Goal: Check status: Check status

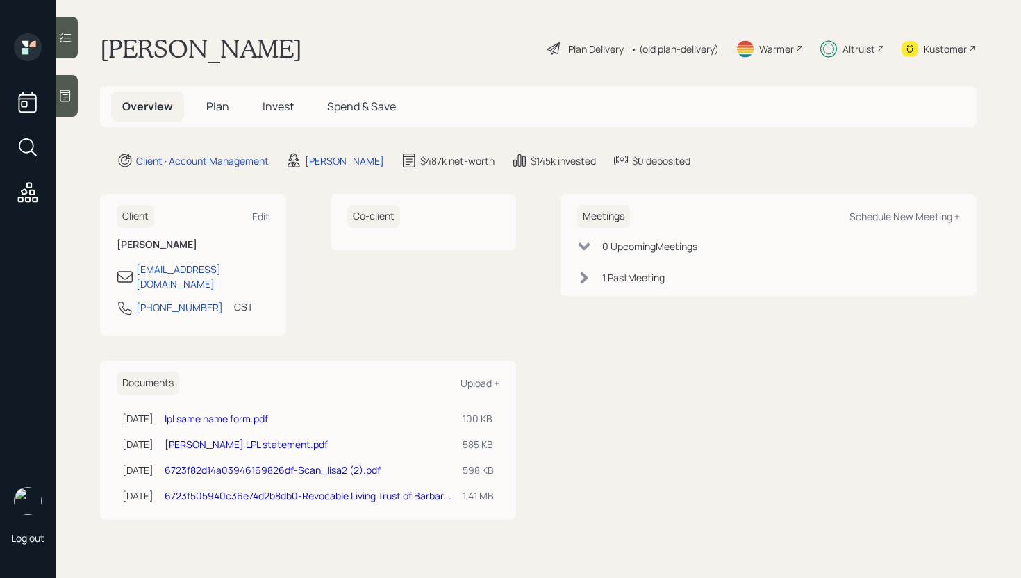
click at [831, 52] on 65 at bounding box center [829, 49] width 10 height 10
click at [267, 105] on span "Invest" at bounding box center [278, 106] width 31 height 15
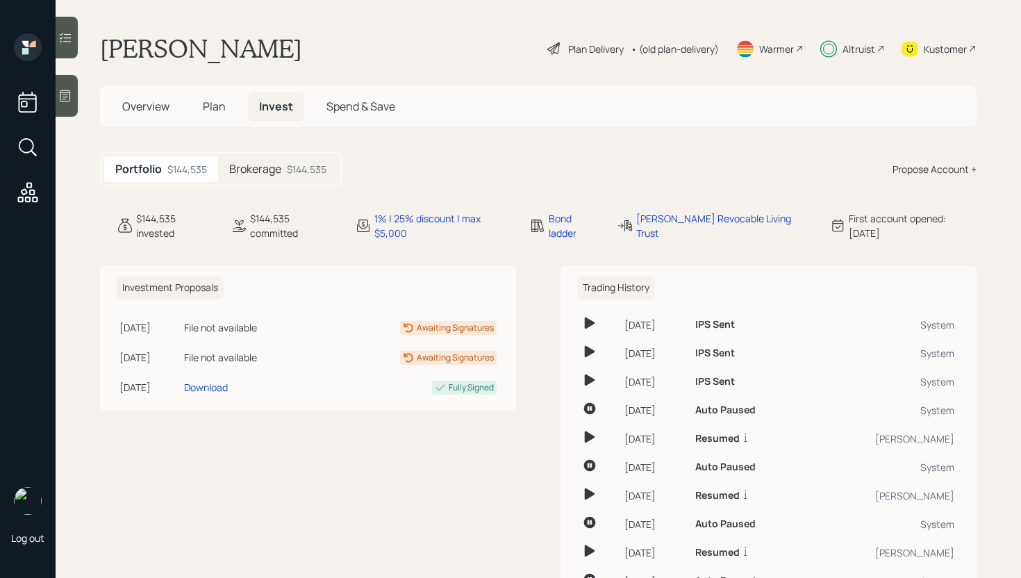
click at [283, 171] on div "Brokerage $144,535" at bounding box center [277, 169] width 119 height 26
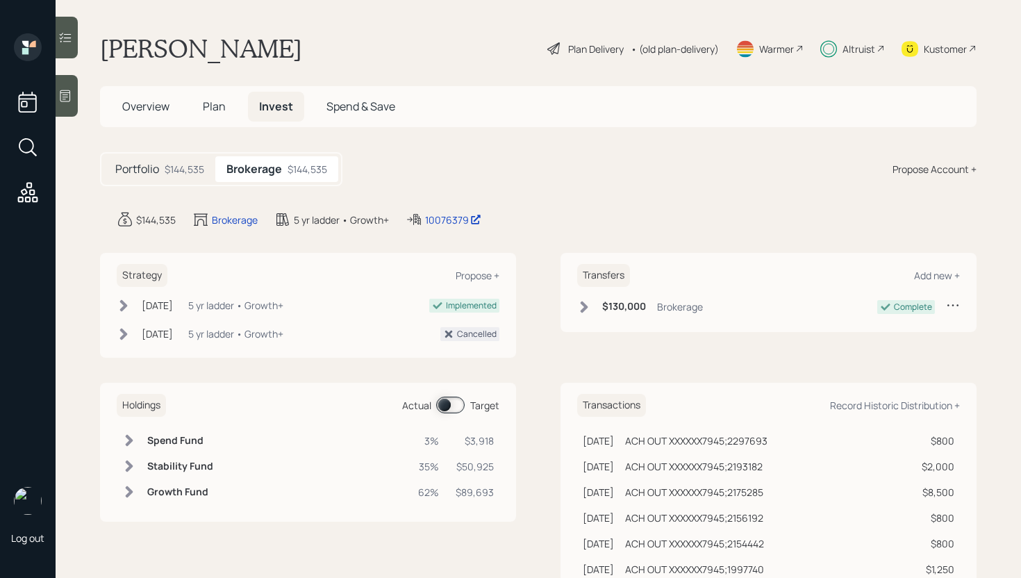
click at [454, 401] on span at bounding box center [450, 405] width 28 height 17
click at [450, 401] on span at bounding box center [450, 405] width 28 height 17
